Goal: Task Accomplishment & Management: Manage account settings

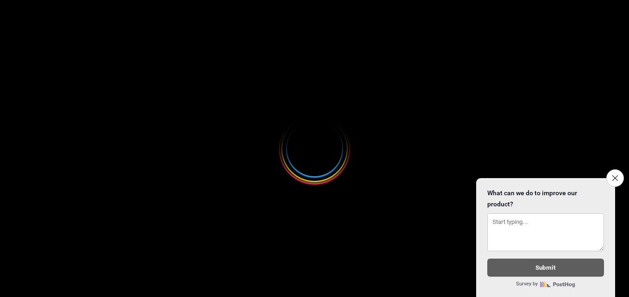
click at [348, 162] on div at bounding box center [314, 148] width 629 height 297
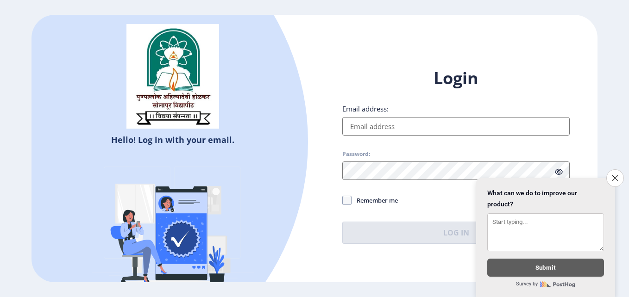
click at [438, 121] on input "Email address:" at bounding box center [455, 126] width 227 height 19
type input "[EMAIL_ADDRESS][DOMAIN_NAME]"
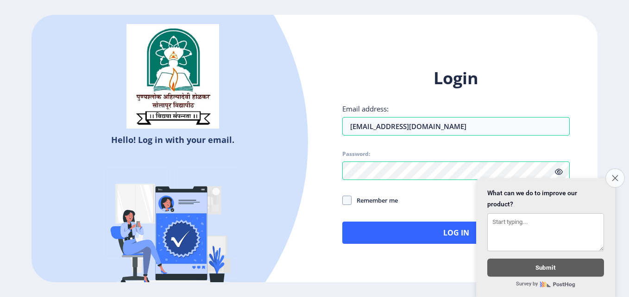
click at [615, 180] on button "Close survey" at bounding box center [614, 178] width 19 height 19
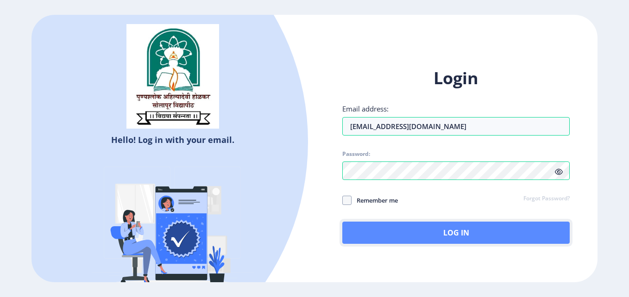
click at [433, 231] on button "Log In" at bounding box center [455, 233] width 227 height 22
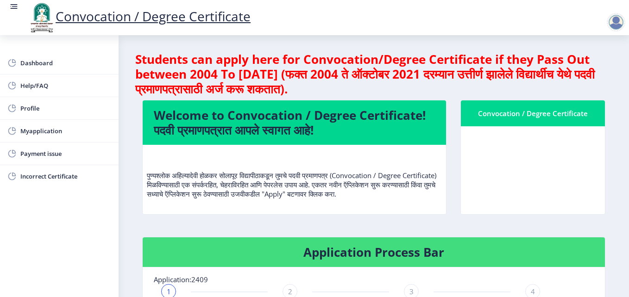
click at [545, 117] on div "Convocation / Degree Certificate" at bounding box center [533, 113] width 122 height 11
click at [499, 118] on div "Convocation / Degree Certificate" at bounding box center [533, 113] width 122 height 11
drag, startPoint x: 499, startPoint y: 118, endPoint x: 542, endPoint y: 116, distance: 43.1
click at [542, 116] on div "Convocation / Degree Certificate" at bounding box center [533, 113] width 122 height 11
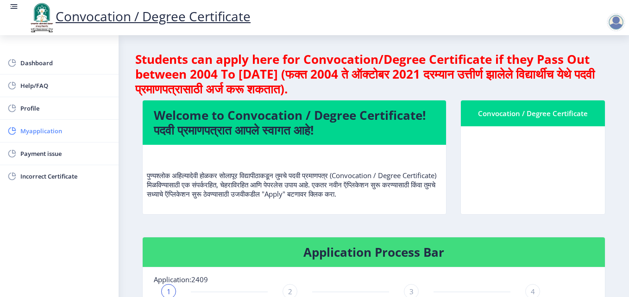
click at [52, 131] on span "Myapplication" at bounding box center [65, 130] width 91 height 11
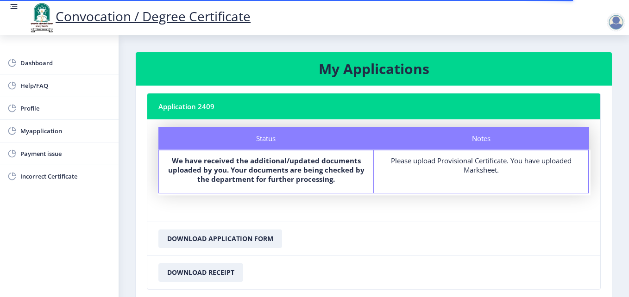
click at [421, 163] on div "Please upload Provisional Certificate. You have uploaded Marksheet." at bounding box center [481, 165] width 198 height 19
click at [283, 157] on b "We have received the additional/updated documents uploaded by you. Your documen…" at bounding box center [266, 170] width 196 height 28
click at [205, 112] on nb-card-header "Application 2409" at bounding box center [373, 107] width 453 height 26
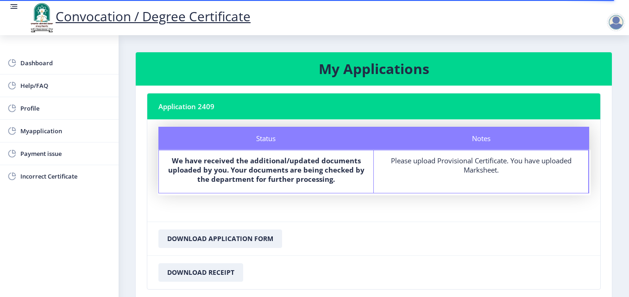
click at [225, 180] on b "We have received the additional/updated documents uploaded by you. Your documen…" at bounding box center [266, 170] width 196 height 28
click at [231, 239] on button "Download Application Form" at bounding box center [220, 239] width 124 height 19
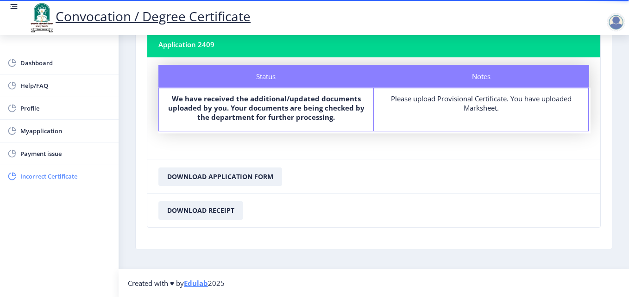
click at [53, 174] on span "Incorrect Certificate" at bounding box center [65, 176] width 91 height 11
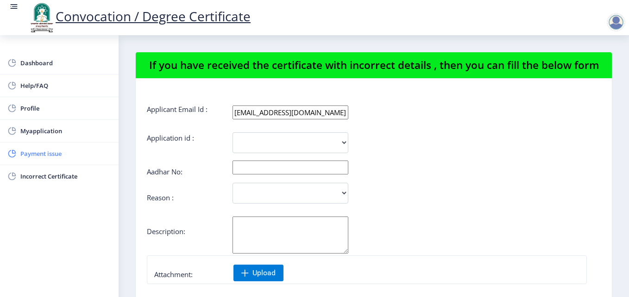
click at [32, 150] on span "Payment issue" at bounding box center [65, 153] width 91 height 11
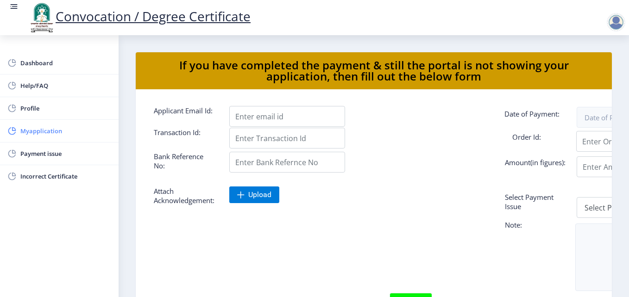
click at [40, 130] on span "Myapplication" at bounding box center [65, 130] width 91 height 11
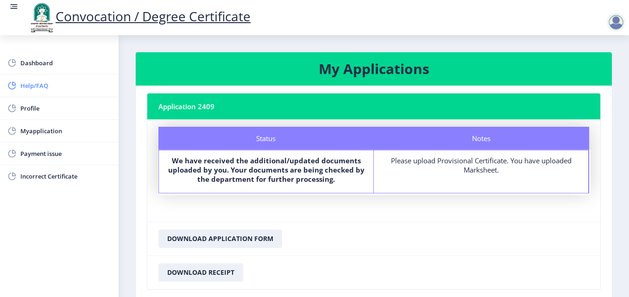
click at [42, 84] on span "Help/FAQ" at bounding box center [65, 85] width 91 height 11
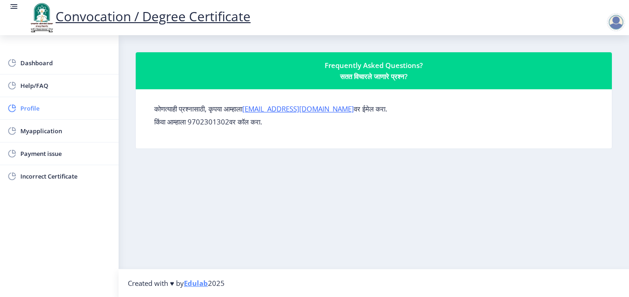
click at [26, 107] on span "Profile" at bounding box center [65, 108] width 91 height 11
select select
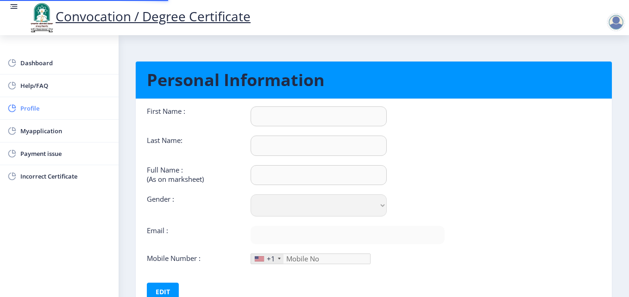
type input "Samruddhi"
type input "Avasekar"
type input "AVASEKAR [PERSON_NAME]"
select select "[DEMOGRAPHIC_DATA]"
type input "[EMAIL_ADDRESS][DOMAIN_NAME]"
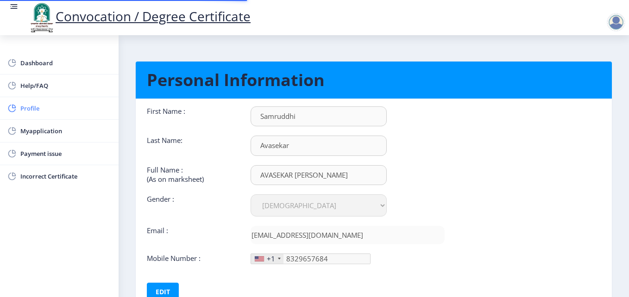
type input "[PHONE_NUMBER]"
click at [259, 257] on div at bounding box center [259, 259] width 9 height 5
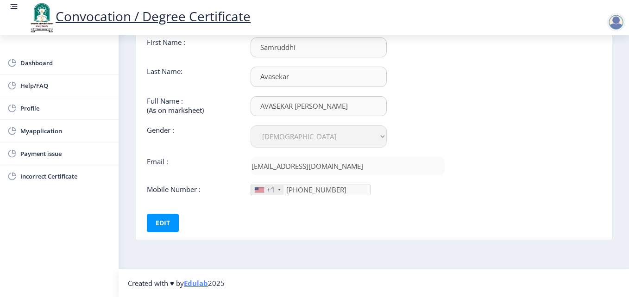
click at [278, 189] on div at bounding box center [279, 190] width 3 height 2
click at [163, 220] on button "Edit" at bounding box center [163, 223] width 32 height 19
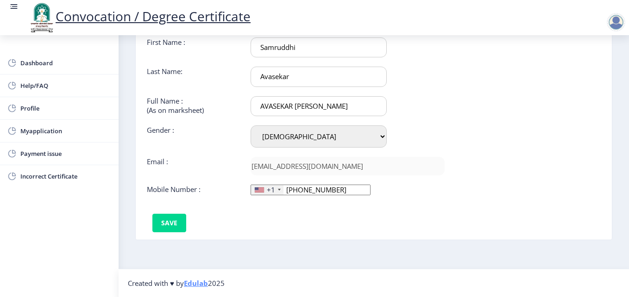
click at [278, 187] on div "+1" at bounding box center [267, 190] width 32 height 10
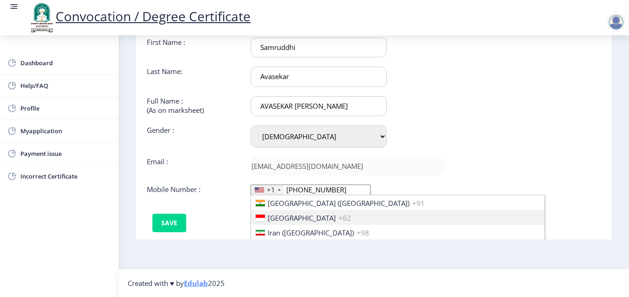
scroll to position [1472, 0]
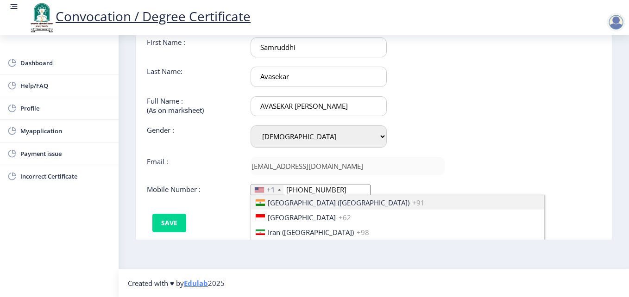
click at [293, 202] on span "[GEOGRAPHIC_DATA] ([GEOGRAPHIC_DATA])" at bounding box center [339, 202] width 142 height 9
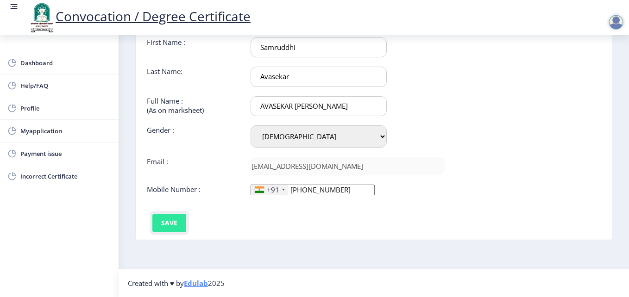
click at [175, 223] on button "Save" at bounding box center [169, 223] width 34 height 19
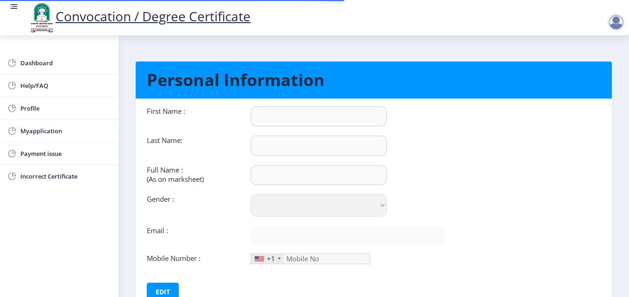
select select
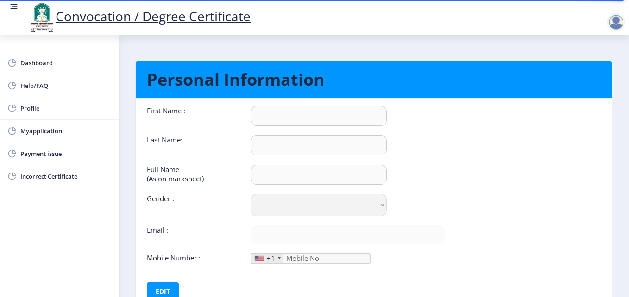
scroll to position [69, 0]
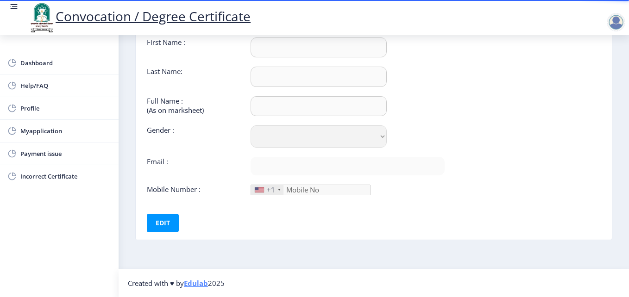
click at [609, 25] on div at bounding box center [616, 22] width 19 height 19
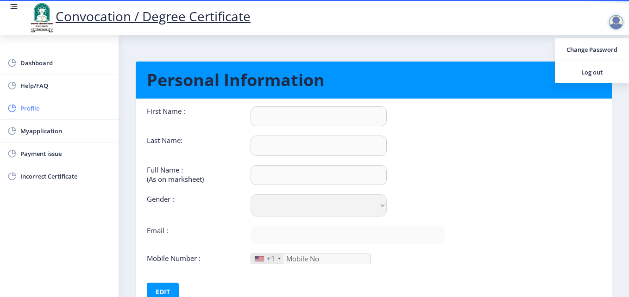
click at [30, 108] on span "Profile" at bounding box center [65, 108] width 91 height 11
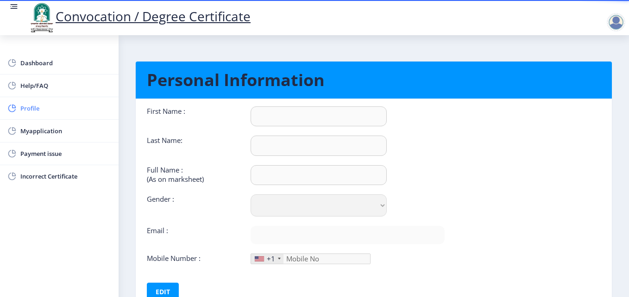
click at [42, 110] on span "Profile" at bounding box center [65, 108] width 91 height 11
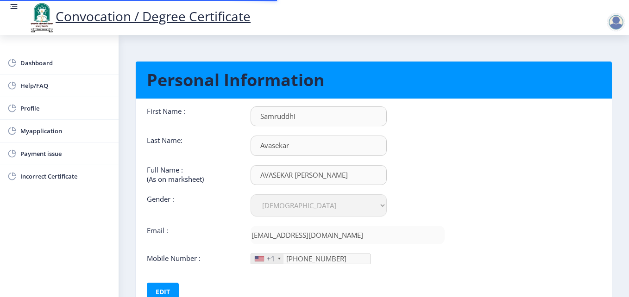
select select "Female"
click at [271, 257] on div "+1" at bounding box center [271, 258] width 8 height 9
click at [267, 260] on div "+1" at bounding box center [271, 258] width 8 height 9
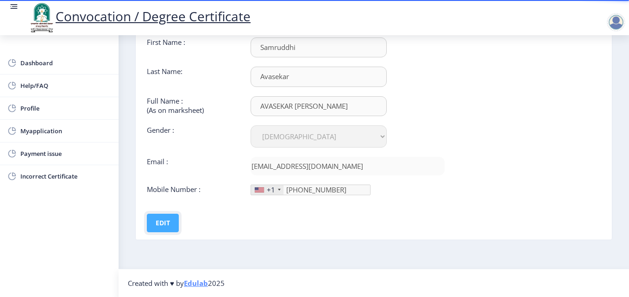
click at [160, 220] on button "Edit" at bounding box center [163, 223] width 32 height 19
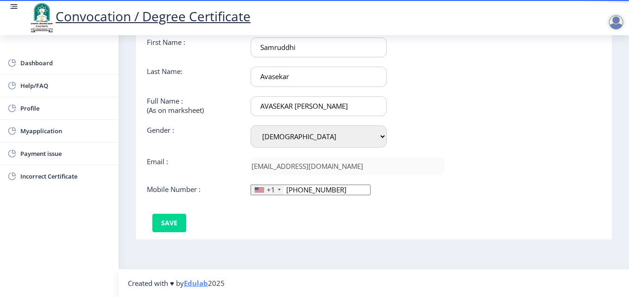
click at [278, 190] on div at bounding box center [279, 190] width 3 height 2
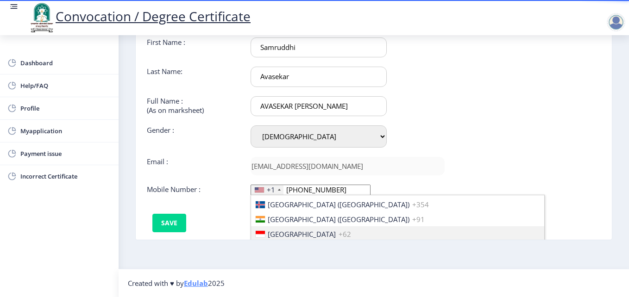
scroll to position [1455, 0]
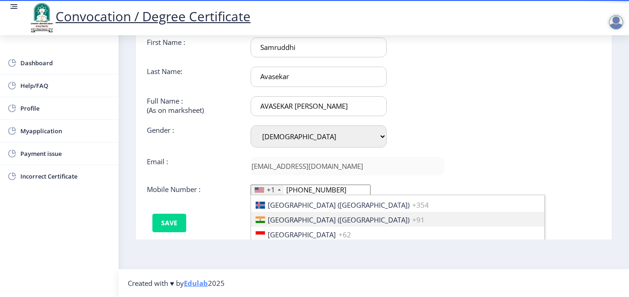
click at [282, 222] on span "[GEOGRAPHIC_DATA] ([GEOGRAPHIC_DATA])" at bounding box center [339, 219] width 142 height 9
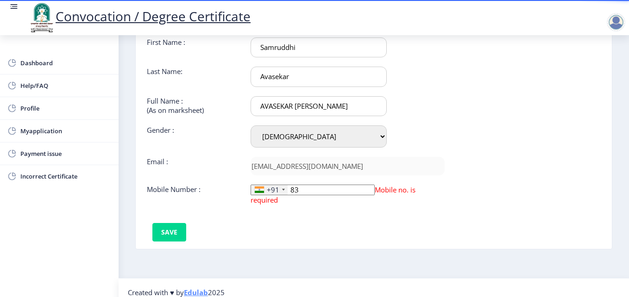
type input "8"
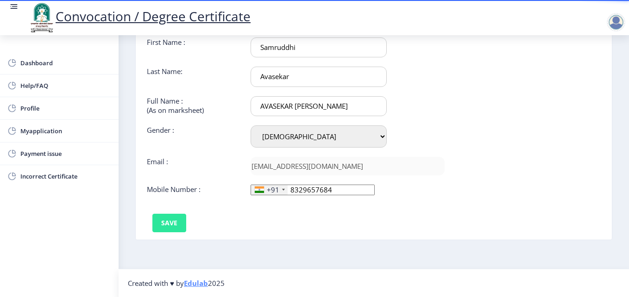
type input "8329657684"
click at [178, 221] on button "Save" at bounding box center [169, 223] width 34 height 19
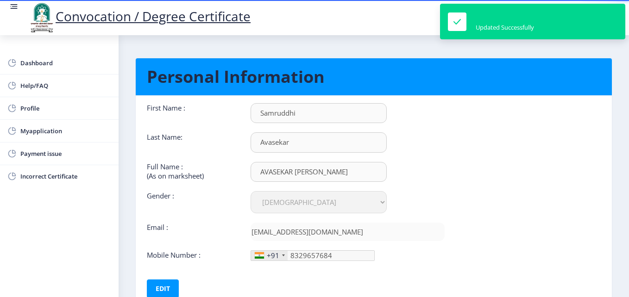
scroll to position [4, 0]
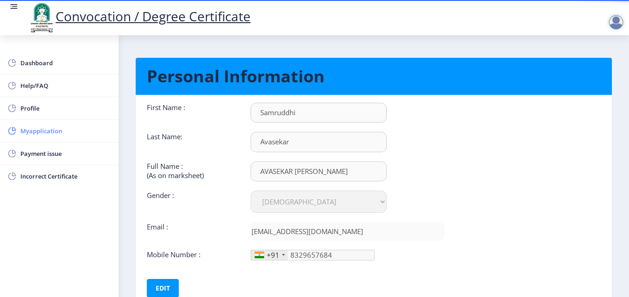
click at [56, 135] on span "Myapplication" at bounding box center [65, 130] width 91 height 11
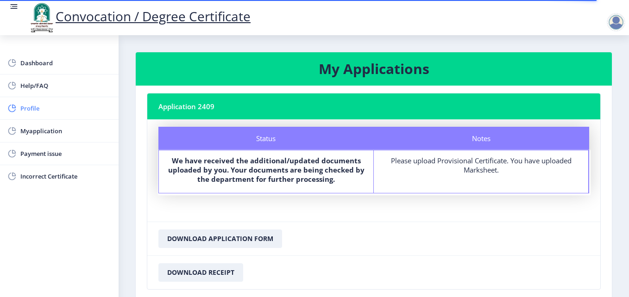
click at [38, 106] on span "Profile" at bounding box center [65, 108] width 91 height 11
select select
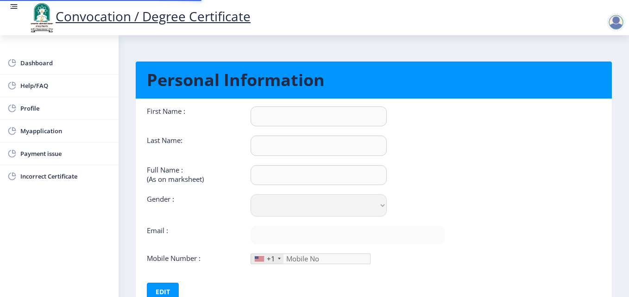
type input "Samruddhi"
type input "Avasekar"
type input "AVASEKAR [PERSON_NAME]"
select select "[DEMOGRAPHIC_DATA]"
type input "[EMAIL_ADDRESS][DOMAIN_NAME]"
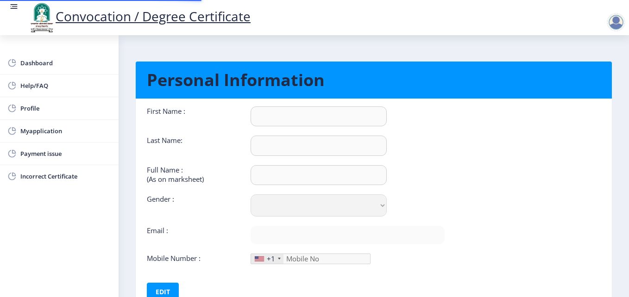
type input "8329657684"
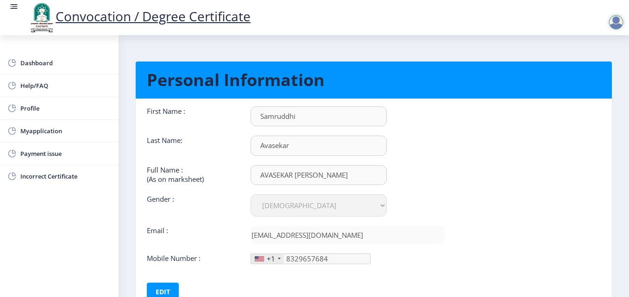
scroll to position [69, 0]
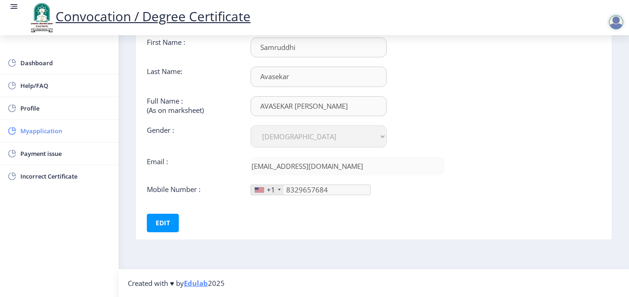
click at [35, 129] on span "Myapplication" at bounding box center [65, 130] width 91 height 11
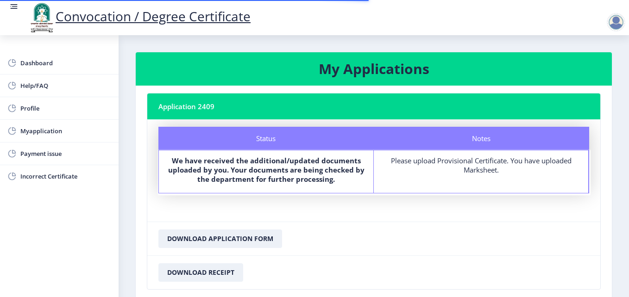
click at [332, 165] on b "We have received the additional/updated documents uploaded by you. Your documen…" at bounding box center [266, 170] width 196 height 28
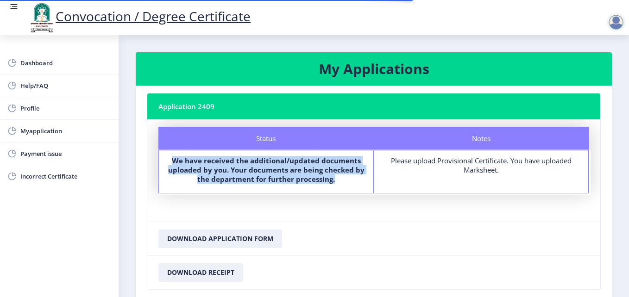
click at [332, 165] on b "We have received the additional/updated documents uploaded by you. Your documen…" at bounding box center [266, 170] width 196 height 28
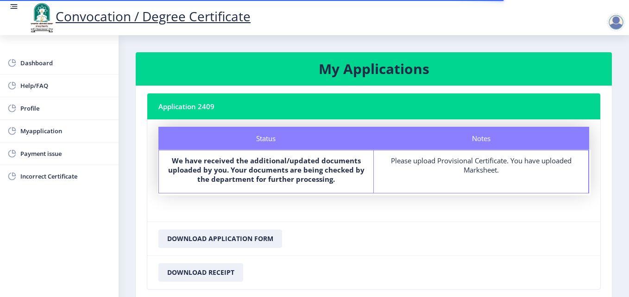
drag, startPoint x: 332, startPoint y: 165, endPoint x: 271, endPoint y: 139, distance: 66.4
click at [271, 139] on div "Status" at bounding box center [265, 138] width 215 height 23
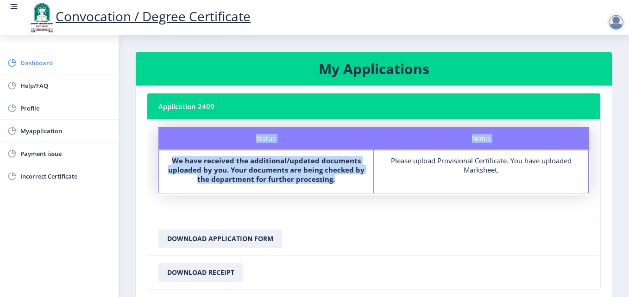
click at [43, 61] on span "Dashboard" at bounding box center [65, 62] width 91 height 11
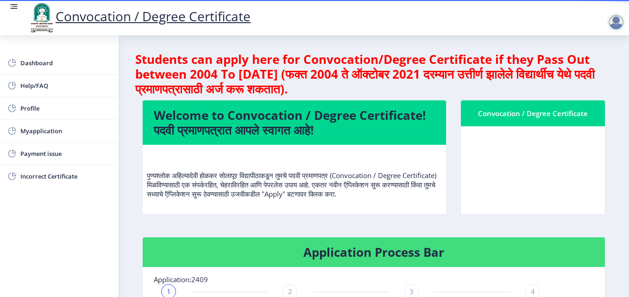
click at [167, 13] on link "Convocation / Degree Certificate" at bounding box center [139, 16] width 223 height 18
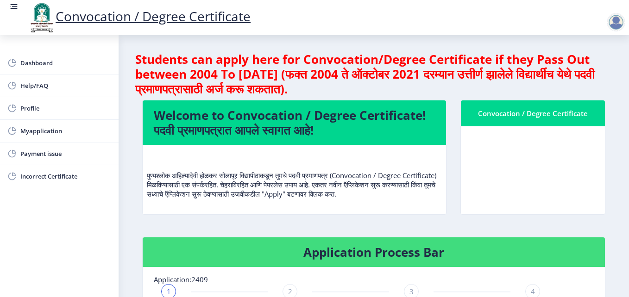
click at [617, 27] on div at bounding box center [616, 22] width 19 height 19
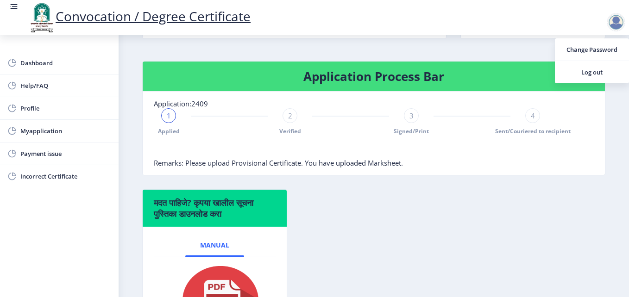
scroll to position [176, 0]
click at [168, 132] on div "1 Applied" at bounding box center [168, 121] width 15 height 27
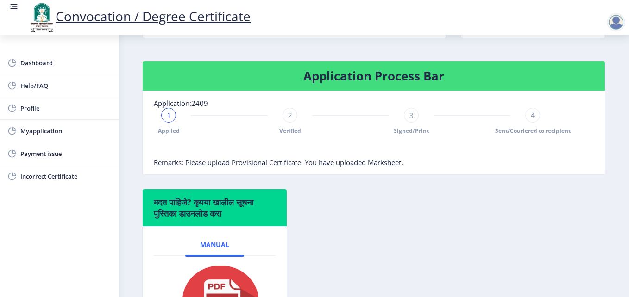
click at [168, 120] on span "1" at bounding box center [169, 115] width 4 height 9
click at [281, 129] on div "1 Applied 2 Verified 3 Signed/Print 4 Sent/Couriered to recipient" at bounding box center [351, 121] width 394 height 27
click at [205, 175] on nb-card-body "Application:2409 1 Applied 2 Verified 3 Signed/Print 4 Sent/Couriered to recipi…" at bounding box center [374, 132] width 462 height 83
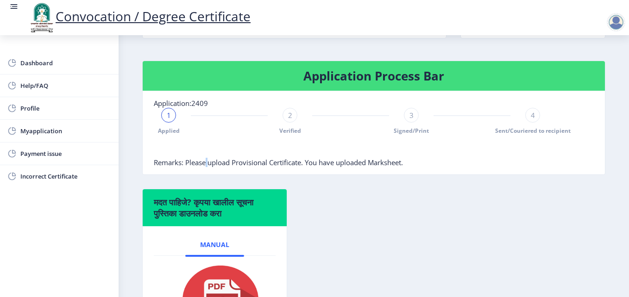
click at [205, 175] on nb-card-body "Application:2409 1 Applied 2 Verified 3 Signed/Print 4 Sent/Couriered to recipi…" at bounding box center [374, 132] width 462 height 83
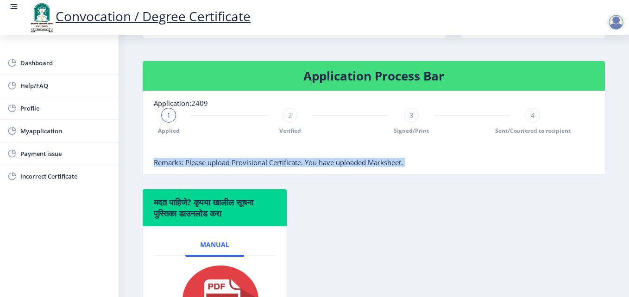
click at [205, 175] on nb-card-body "Application:2409 1 Applied 2 Verified 3 Signed/Print 4 Sent/Couriered to recipi…" at bounding box center [374, 132] width 462 height 83
drag, startPoint x: 205, startPoint y: 177, endPoint x: 233, endPoint y: 172, distance: 29.2
click at [233, 167] on span "Remarks: Please upload Provisional Certificate. You have uploaded Marksheet." at bounding box center [278, 162] width 249 height 9
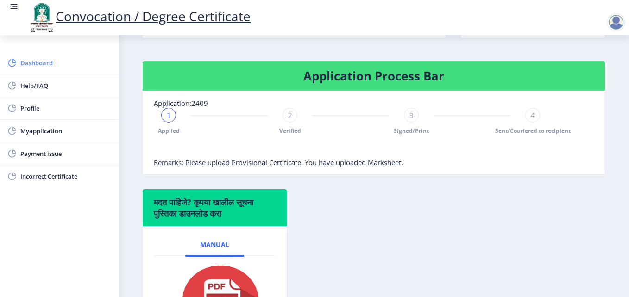
click at [41, 66] on span "Dashboard" at bounding box center [65, 62] width 91 height 11
click at [32, 88] on span "Help/FAQ" at bounding box center [65, 85] width 91 height 11
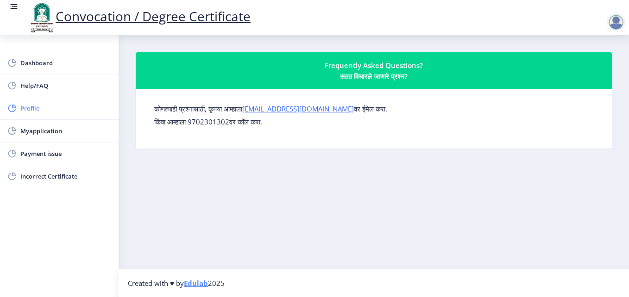
click at [32, 107] on span "Profile" at bounding box center [65, 108] width 91 height 11
select select
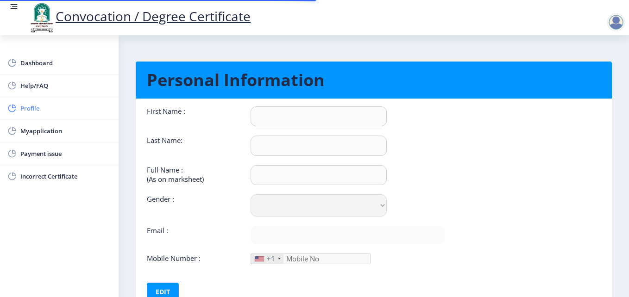
type input "Samruddhi"
type input "Avasekar"
type input "AVASEKAR [PERSON_NAME]"
select select "[DEMOGRAPHIC_DATA]"
type input "[EMAIL_ADDRESS][DOMAIN_NAME]"
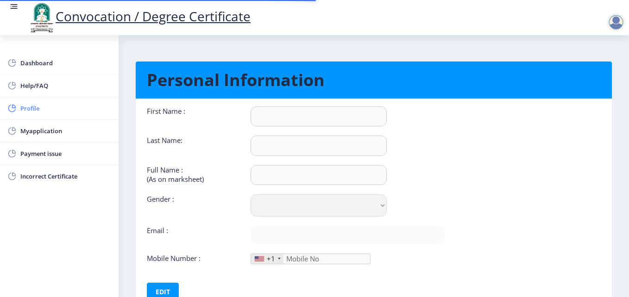
type input "8329657684"
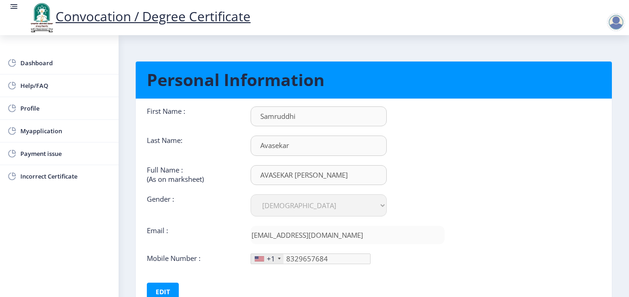
scroll to position [69, 0]
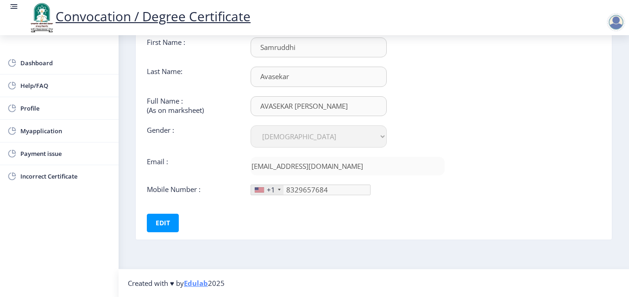
click at [613, 20] on div at bounding box center [616, 22] width 19 height 19
click at [38, 175] on span "Incorrect Certificate" at bounding box center [65, 176] width 91 height 11
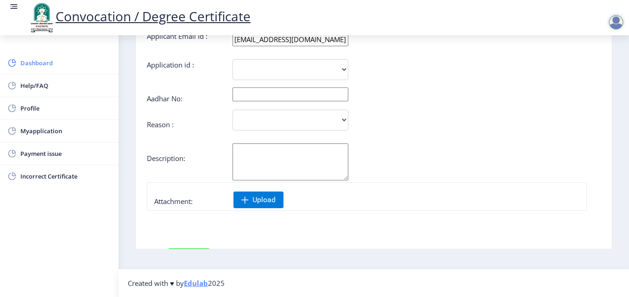
click at [38, 68] on span "Dashboard" at bounding box center [65, 62] width 91 height 11
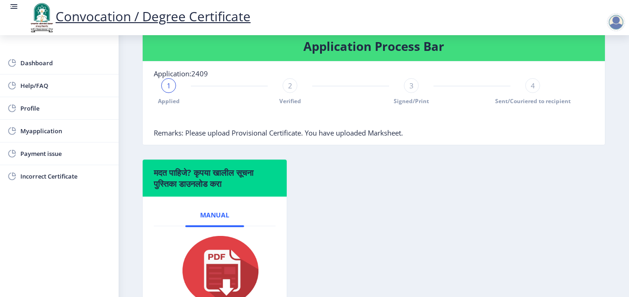
scroll to position [206, 0]
click at [169, 90] on span "1" at bounding box center [169, 85] width 4 height 9
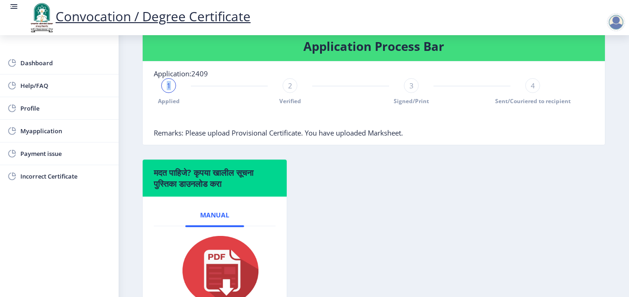
click at [169, 90] on span "1" at bounding box center [169, 85] width 4 height 9
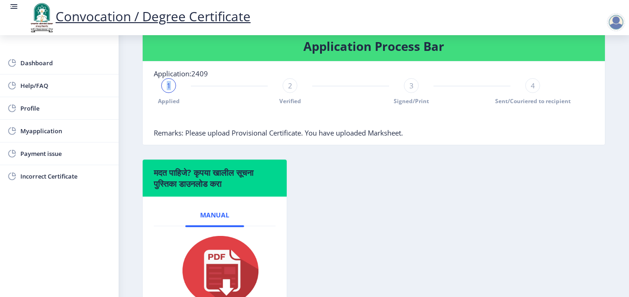
click at [169, 90] on span "1" at bounding box center [169, 85] width 4 height 9
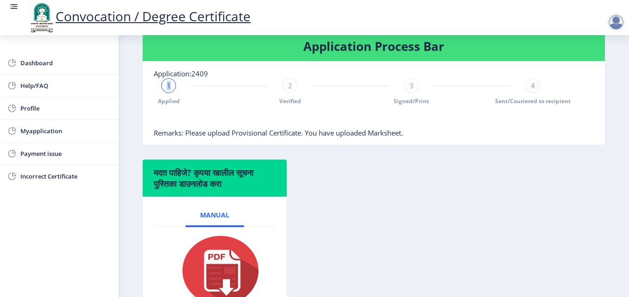
click at [169, 90] on span "1" at bounding box center [169, 85] width 4 height 9
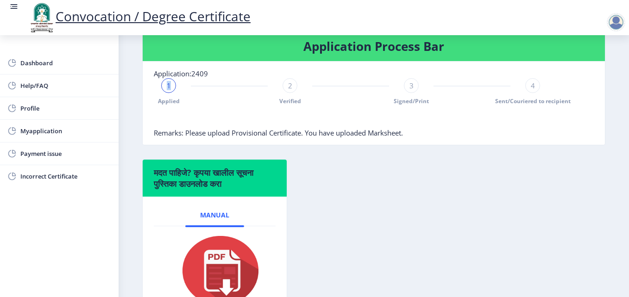
click at [169, 90] on span "1" at bounding box center [169, 85] width 4 height 9
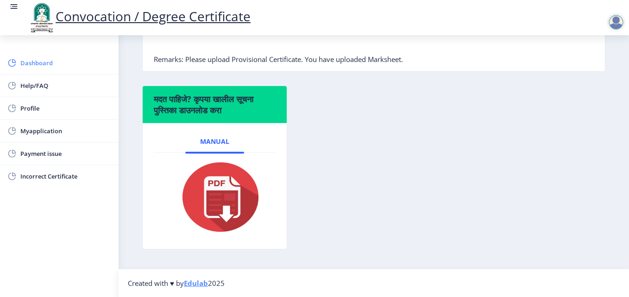
click at [49, 58] on span "Dashboard" at bounding box center [65, 62] width 91 height 11
click at [194, 13] on link "Convocation / Degree Certificate" at bounding box center [139, 16] width 223 height 18
click at [34, 85] on span "Help/FAQ" at bounding box center [65, 85] width 91 height 11
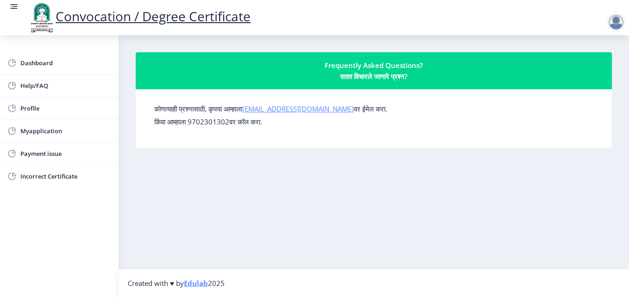
click at [293, 111] on link "[EMAIL_ADDRESS][DOMAIN_NAME]" at bounding box center [298, 108] width 112 height 9
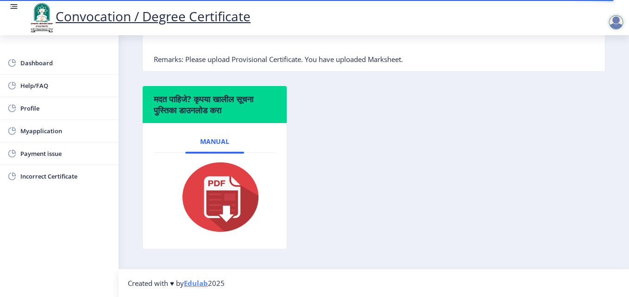
scroll to position [289, 0]
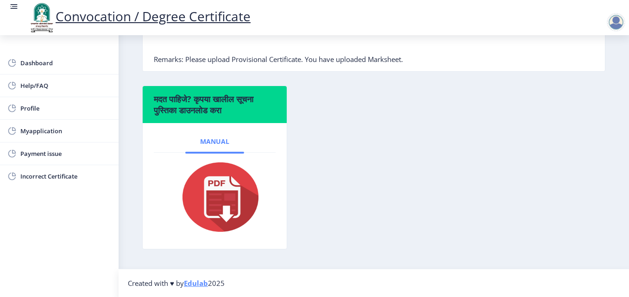
click at [210, 135] on link "Manual" at bounding box center [214, 142] width 59 height 22
click at [213, 138] on span "Manual" at bounding box center [214, 141] width 29 height 7
click at [214, 191] on img at bounding box center [215, 197] width 92 height 74
click at [42, 150] on span "Payment issue" at bounding box center [65, 153] width 91 height 11
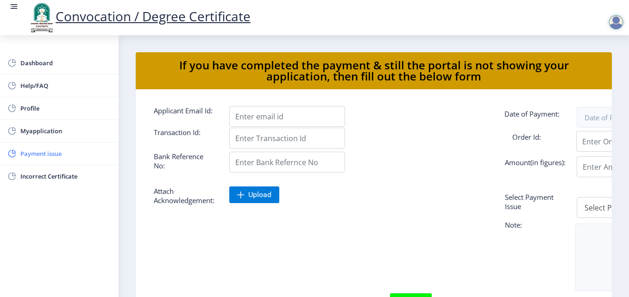
click at [62, 152] on span "Payment issue" at bounding box center [65, 153] width 91 height 11
click at [38, 129] on span "Myapplication" at bounding box center [65, 130] width 91 height 11
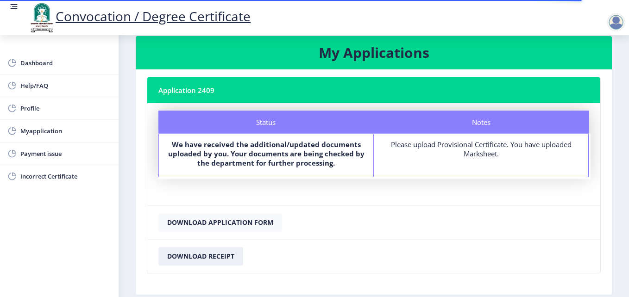
scroll to position [16, 0]
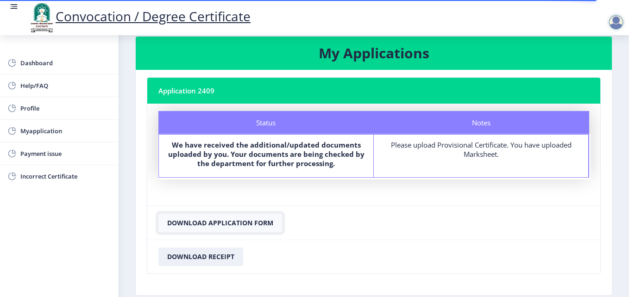
click at [234, 225] on button "Download Application Form" at bounding box center [220, 223] width 124 height 19
click at [204, 254] on button "Download Receipt" at bounding box center [200, 257] width 85 height 19
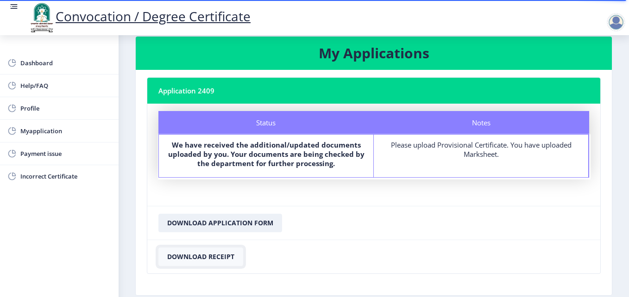
click at [204, 254] on button "Download Receipt" at bounding box center [200, 257] width 85 height 19
click at [201, 257] on button "Download Receipt" at bounding box center [200, 257] width 85 height 19
